Goal: Feedback & Contribution: Contribute content

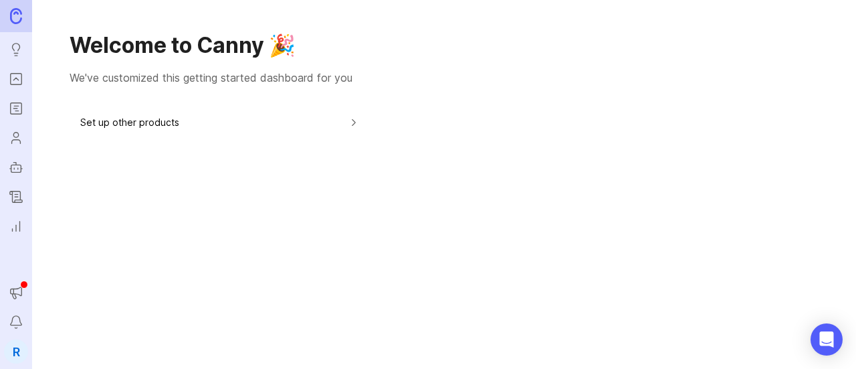
click at [420, 187] on div "Welcome to Canny 🎉 We've customized this getting started dashboard for you Set …" at bounding box center [444, 184] width 824 height 369
drag, startPoint x: 21, startPoint y: 12, endPoint x: 9, endPoint y: 13, distance: 12.1
click at [21, 13] on img at bounding box center [16, 15] width 12 height 15
click at [288, 72] on p "We've customized this getting started dashboard for you" at bounding box center [444, 78] width 749 height 16
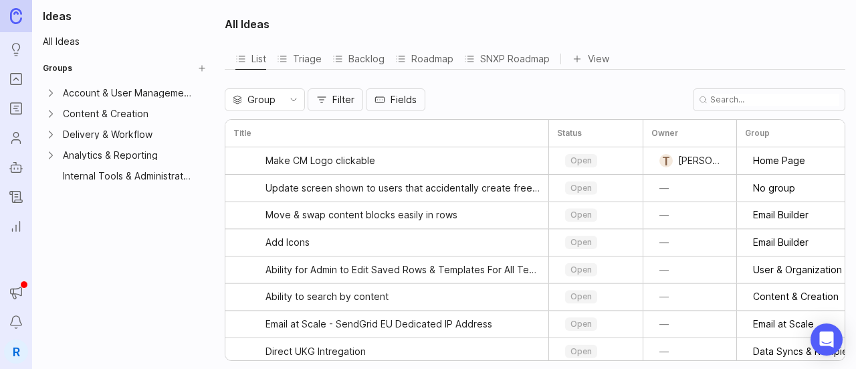
click at [30, 86] on ul "Ideas Portal Roadmaps Users Autopilot Changelog Reporting" at bounding box center [16, 119] width 32 height 238
drag, startPoint x: 28, startPoint y: 86, endPoint x: 23, endPoint y: 93, distance: 8.6
click at [27, 87] on ul "Ideas Portal Roadmaps Users Autopilot Changelog Reporting" at bounding box center [16, 119] width 32 height 238
click at [25, 74] on link "Portal" at bounding box center [16, 79] width 24 height 24
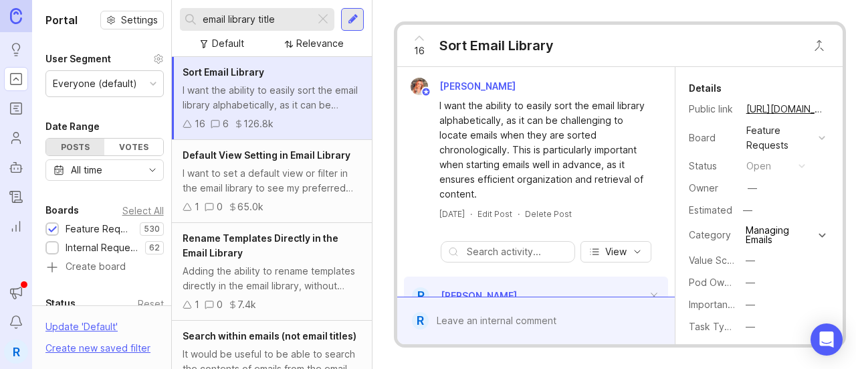
click at [260, 21] on input "email library title" at bounding box center [256, 19] width 107 height 15
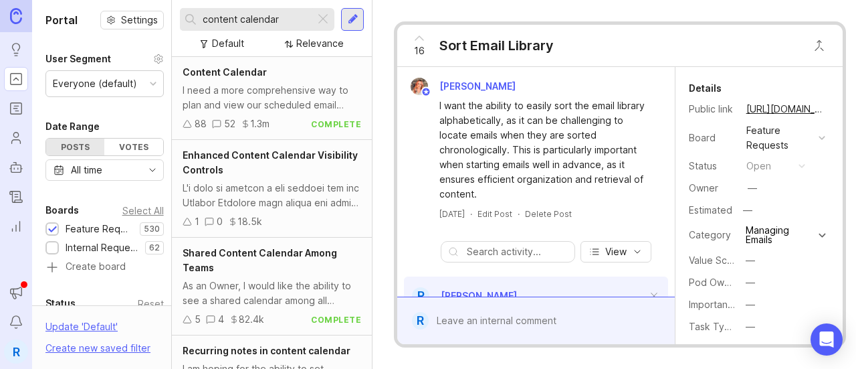
click at [280, 26] on input "content calendar" at bounding box center [256, 19] width 107 height 15
type input "content calendar outlook"
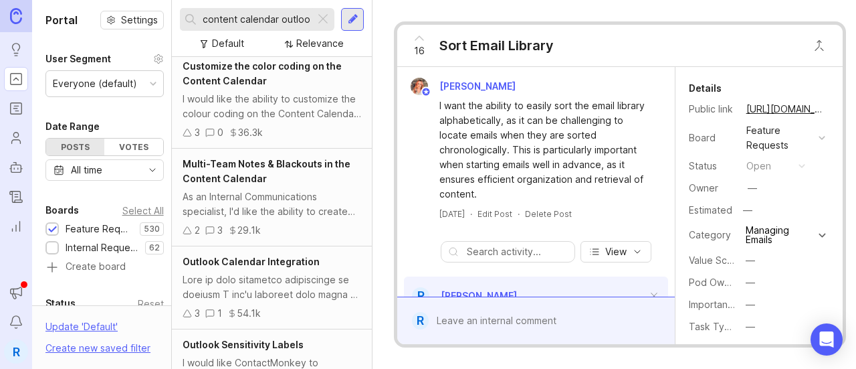
click at [305, 312] on div "3 1 54.1k" at bounding box center [272, 313] width 179 height 15
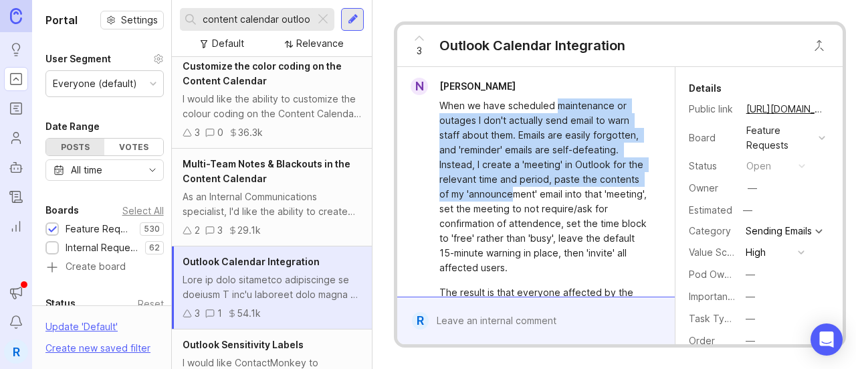
drag, startPoint x: 557, startPoint y: 134, endPoint x: 555, endPoint y: 185, distance: 51.5
click at [555, 185] on div "When we have scheduled maintenance or outages I don't actually send email to wa…" at bounding box center [536, 327] width 266 height 465
click at [551, 122] on div "When we have scheduled maintenance or outages I don't actually send email to wa…" at bounding box center [544, 186] width 208 height 177
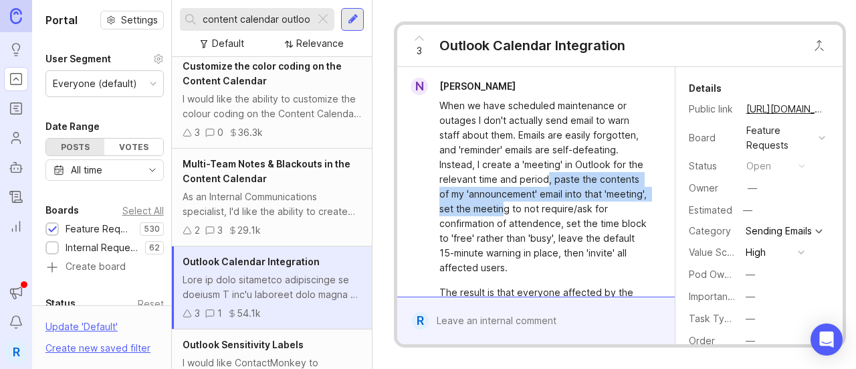
drag, startPoint x: 563, startPoint y: 185, endPoint x: 566, endPoint y: 208, distance: 22.9
click at [566, 208] on div "When we have scheduled maintenance or outages I don't actually send email to wa…" at bounding box center [544, 186] width 208 height 177
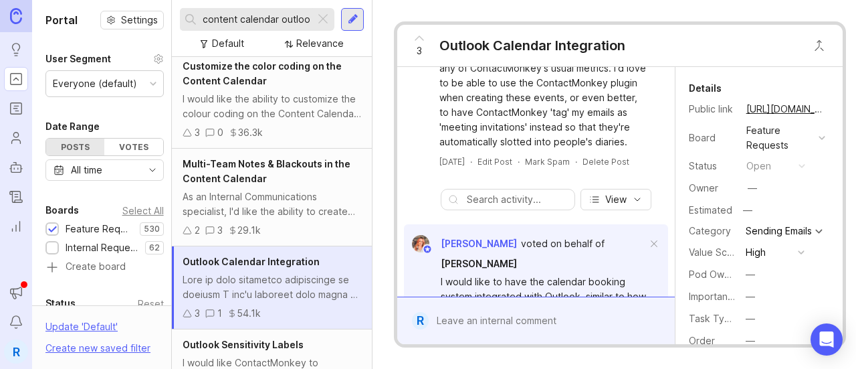
scroll to position [575, 0]
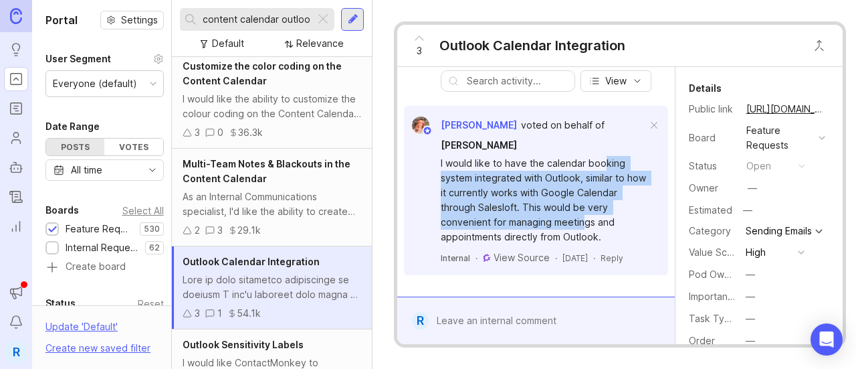
drag, startPoint x: 602, startPoint y: 144, endPoint x: 607, endPoint y: 204, distance: 60.4
click at [607, 204] on div "I would like to have the calendar booking system integrated with Outlook, simil…" at bounding box center [543, 200] width 205 height 88
click at [607, 205] on div "I would like to have the calendar booking system integrated with Outlook, simil…" at bounding box center [543, 200] width 205 height 88
drag, startPoint x: 609, startPoint y: 208, endPoint x: 565, endPoint y: 138, distance: 82.6
click at [565, 156] on div "I would like to have the calendar booking system integrated with Outlook, simil…" at bounding box center [543, 200] width 205 height 88
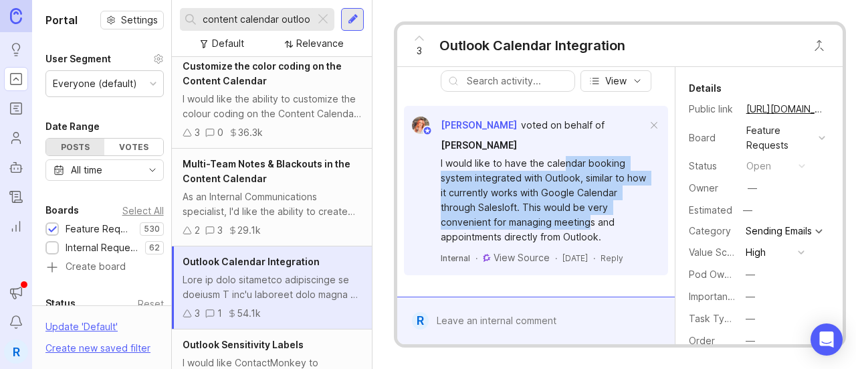
click at [582, 187] on div "I would like to have the calendar booking system integrated with Outlook, simil…" at bounding box center [543, 200] width 205 height 88
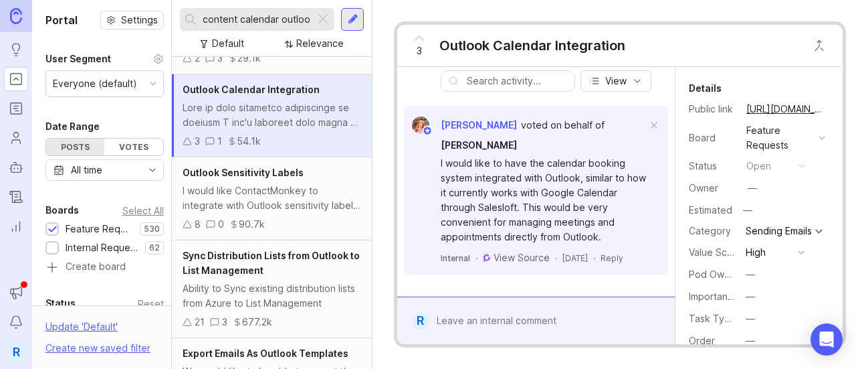
scroll to position [247, 0]
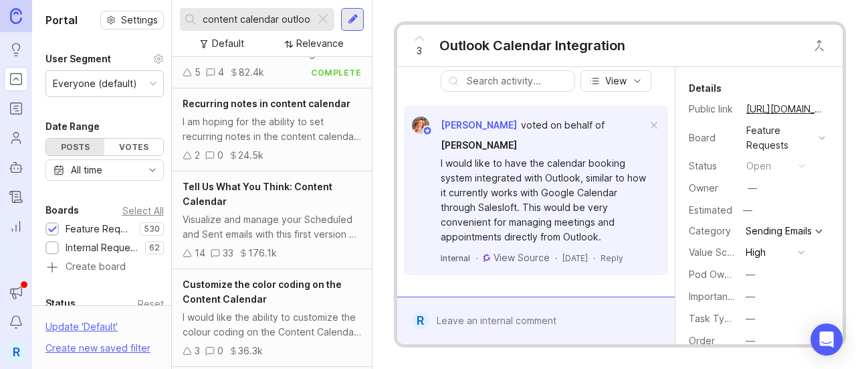
click at [250, 221] on div "Visualize and manage your Scheduled and Sent emails with this first version of …" at bounding box center [272, 226] width 179 height 29
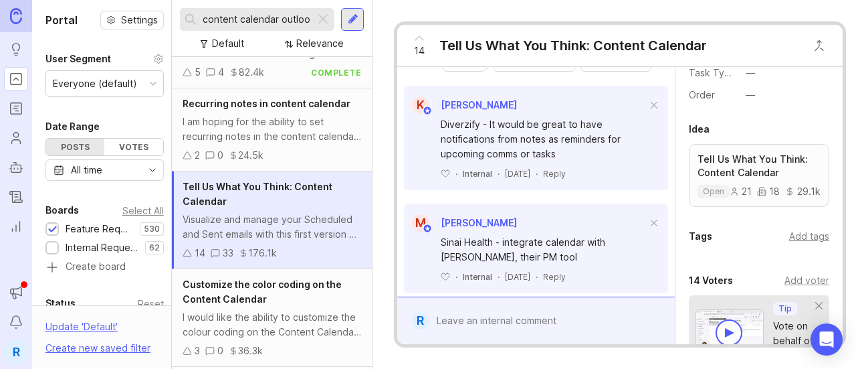
scroll to position [253, 0]
click at [799, 279] on div "Add voter" at bounding box center [807, 281] width 45 height 15
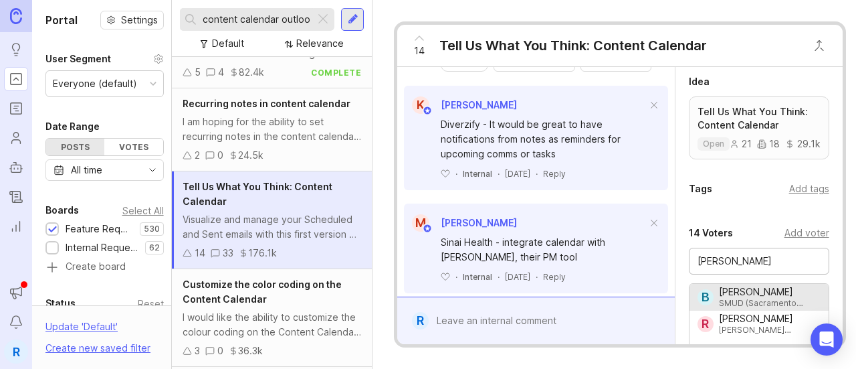
scroll to position [319, 0]
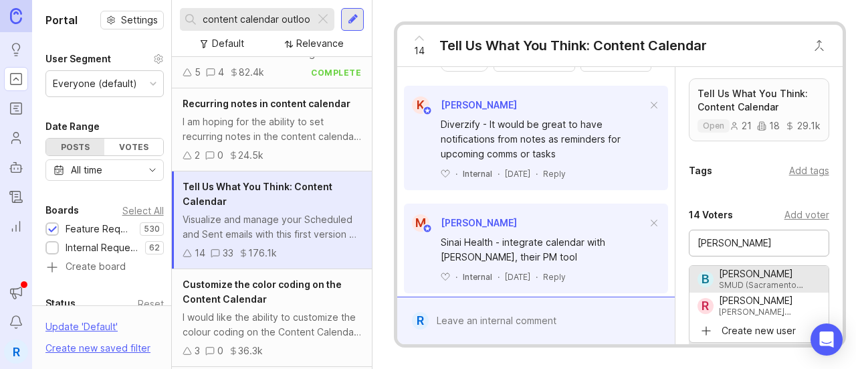
type input "[PERSON_NAME]"
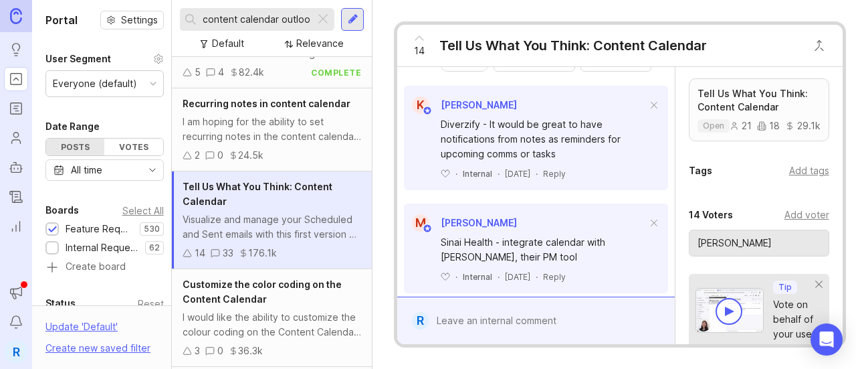
click at [547, 308] on div at bounding box center [546, 320] width 234 height 25
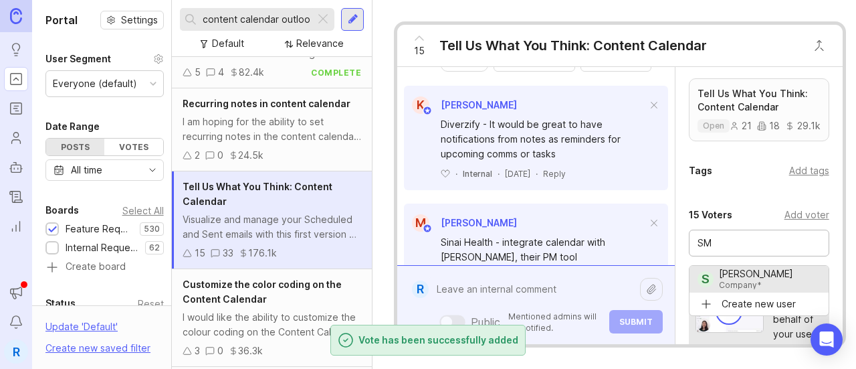
type input "S"
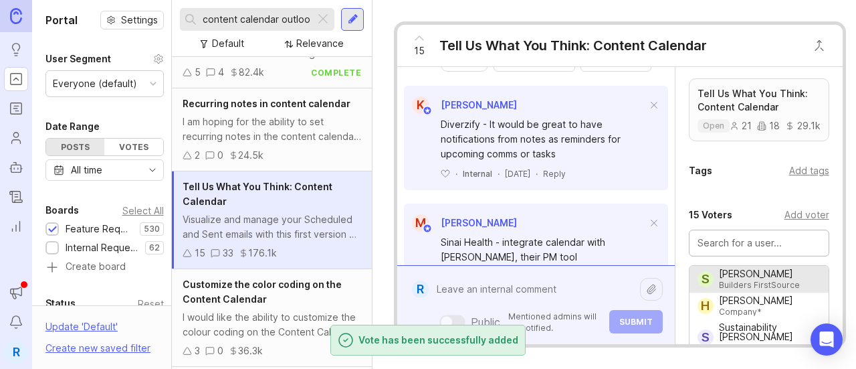
click at [524, 285] on textarea at bounding box center [534, 288] width 211 height 25
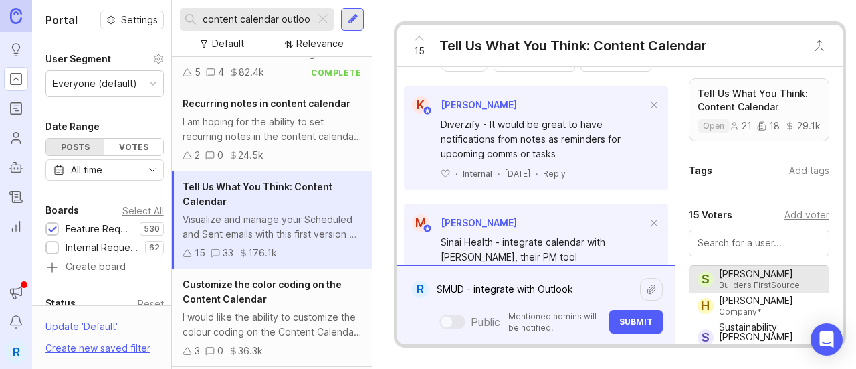
type textarea "SMUD - integrate with Outlook"
click at [615, 310] on button "Submit" at bounding box center [636, 321] width 54 height 23
